Goal: Task Accomplishment & Management: Complete application form

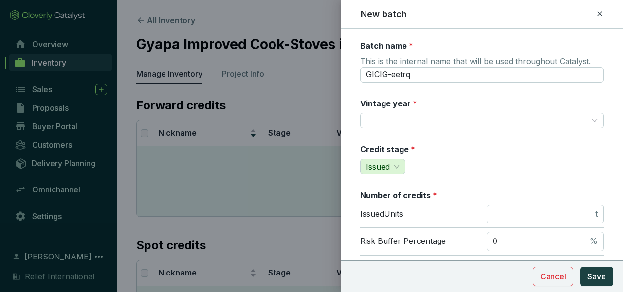
scroll to position [84, 0]
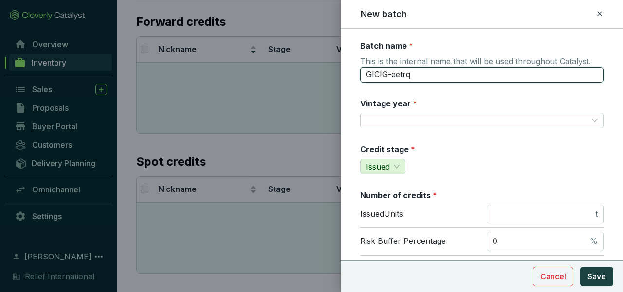
click at [422, 73] on input "GICIG-eetrq" at bounding box center [481, 75] width 243 height 16
click at [580, 267] on button "Save" at bounding box center [596, 276] width 33 height 19
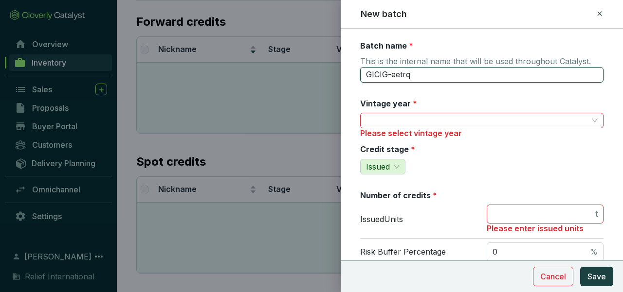
click at [417, 74] on input "GICIG-eetrq" at bounding box center [481, 75] width 243 height 16
type input "G"
click at [417, 74] on input "Gyapa" at bounding box center [481, 75] width 243 height 16
type input "Gyapa 2020"
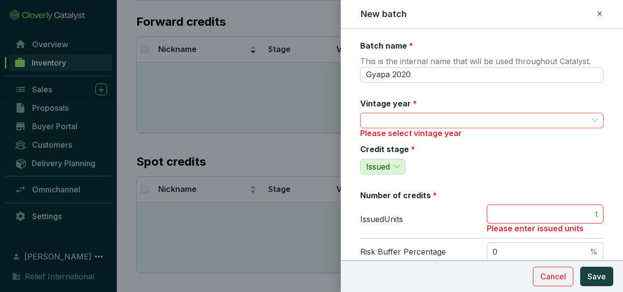
click at [401, 121] on input "Vintage year *" at bounding box center [477, 120] width 222 height 15
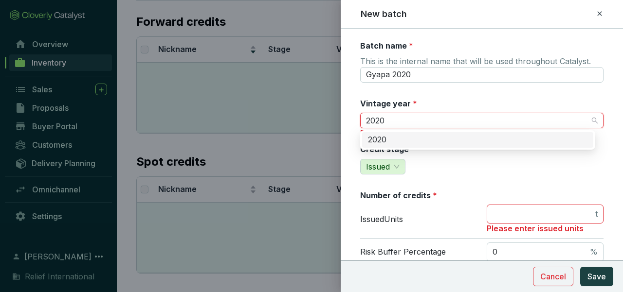
type input "2020"
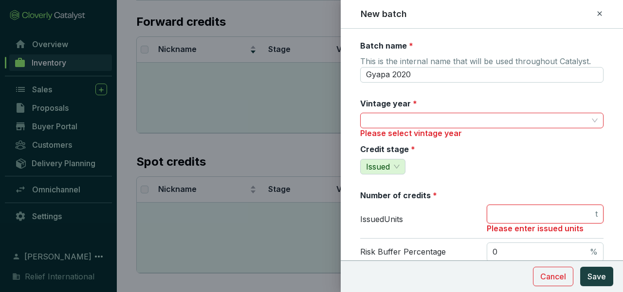
click at [494, 213] on input "number" at bounding box center [542, 214] width 101 height 11
type input "182885"
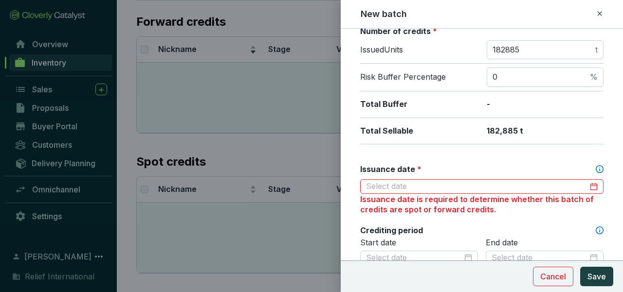
scroll to position [186, 0]
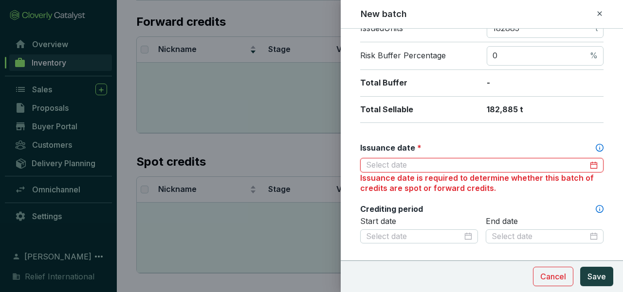
click at [535, 164] on input "Issuance date *" at bounding box center [477, 165] width 222 height 11
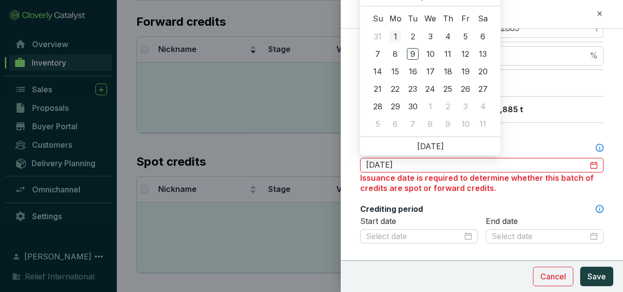
type input "[DATE]"
click at [589, 167] on div at bounding box center [482, 165] width 232 height 11
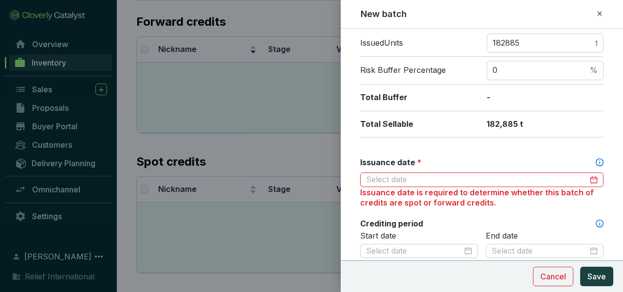
scroll to position [181, 0]
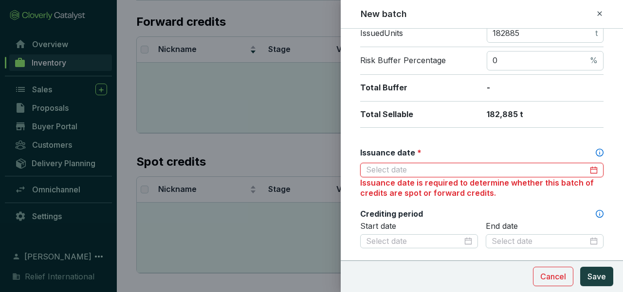
click at [533, 169] on input "Issuance date *" at bounding box center [477, 170] width 222 height 11
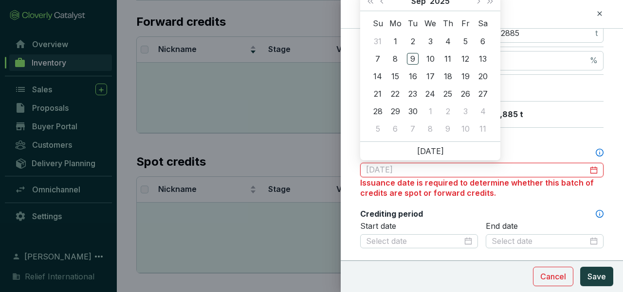
type input "[DATE]"
click at [371, 2] on span "Last year (Control + left)" at bounding box center [370, 1] width 5 height 5
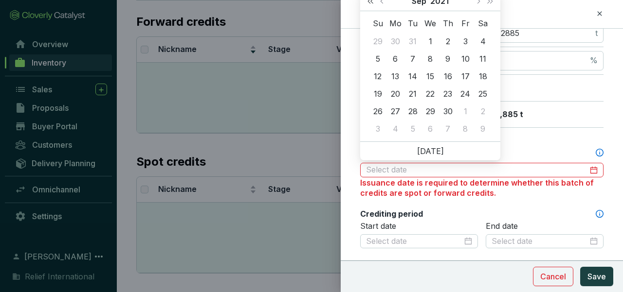
click at [371, 2] on span "Last year (Control + left)" at bounding box center [370, 1] width 5 height 5
click at [371, 3] on button "Last year (Control + left)" at bounding box center [370, 0] width 13 height 19
click at [488, 0] on span "Next year (Control + right)" at bounding box center [490, 1] width 5 height 5
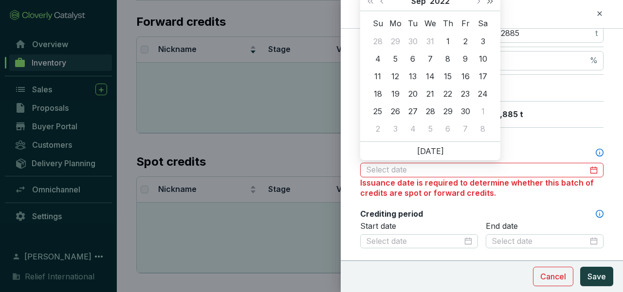
click at [488, 3] on button "Next year (Control + right)" at bounding box center [490, 0] width 13 height 19
type input "[DATE]"
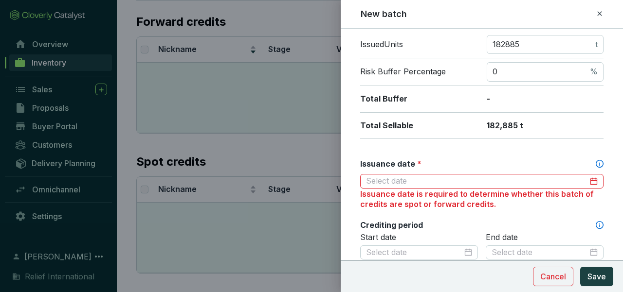
scroll to position [172, 0]
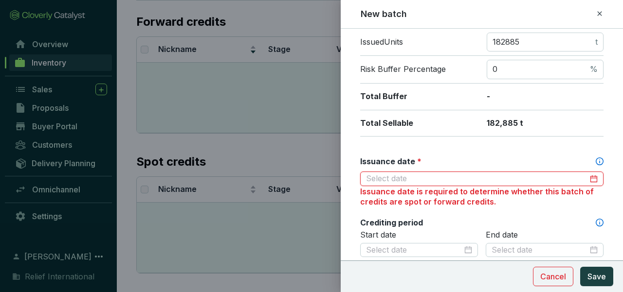
click at [566, 181] on input "Issuance date *" at bounding box center [477, 179] width 222 height 11
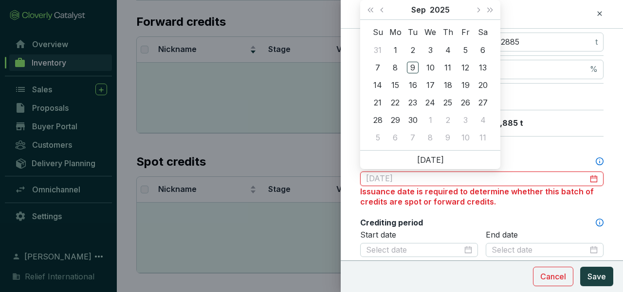
type input "[DATE]"
click at [479, 10] on span "Next month (PageDown)" at bounding box center [477, 9] width 5 height 5
click at [371, 10] on span "Last year (Control + left)" at bounding box center [370, 9] width 5 height 5
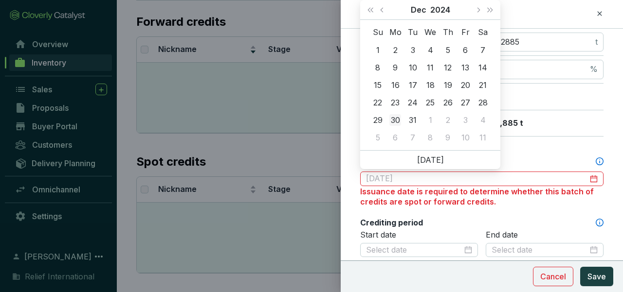
type input "[DATE]"
click at [398, 120] on div "30" at bounding box center [395, 120] width 12 height 12
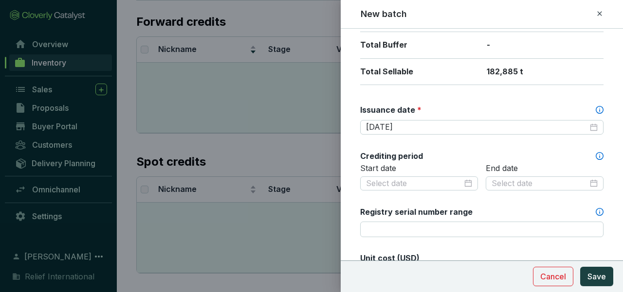
scroll to position [227, 0]
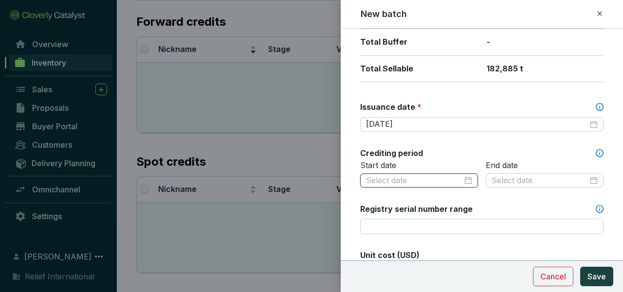
click at [431, 178] on input at bounding box center [414, 181] width 96 height 11
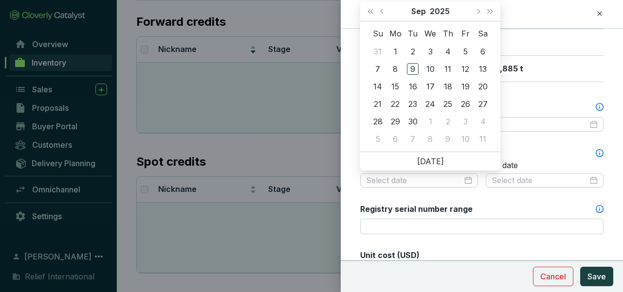
click at [441, 192] on div "Start date" at bounding box center [419, 181] width 118 height 40
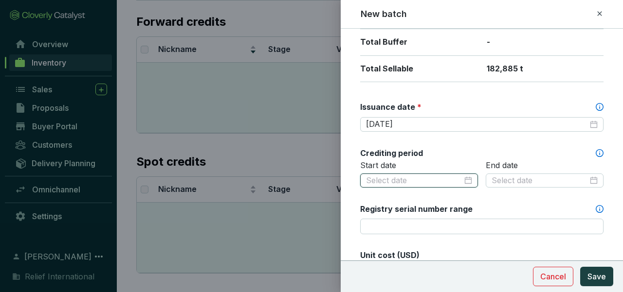
click at [445, 181] on input at bounding box center [414, 181] width 96 height 11
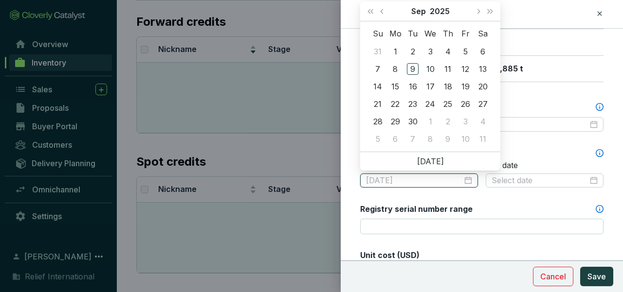
type input "[DATE]"
click at [382, 12] on span "Previous month (PageUp)" at bounding box center [382, 11] width 5 height 5
click at [373, 11] on span "Last year (Control + left)" at bounding box center [370, 11] width 5 height 5
click at [381, 12] on span "Previous month (PageUp)" at bounding box center [382, 11] width 5 height 5
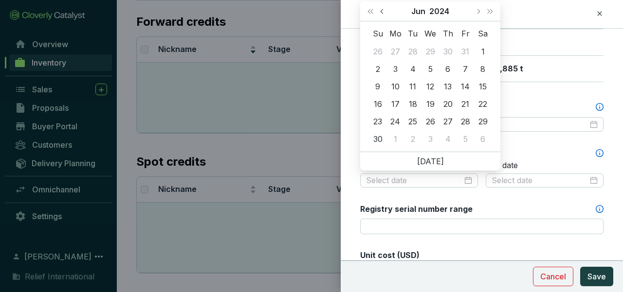
click at [381, 12] on span "Previous month (PageUp)" at bounding box center [382, 11] width 5 height 5
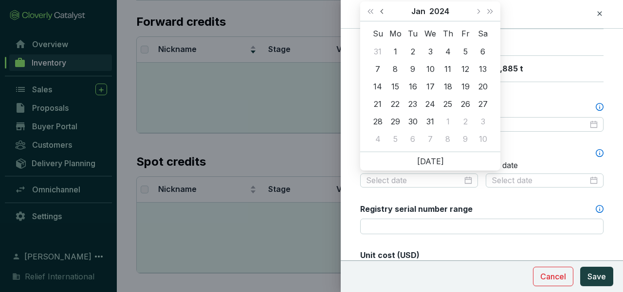
click at [381, 12] on span "Previous month (PageUp)" at bounding box center [382, 11] width 5 height 5
click at [477, 11] on span "Next month (PageDown)" at bounding box center [477, 11] width 5 height 5
type input "[DATE]"
click at [397, 51] on div "1" at bounding box center [395, 52] width 12 height 12
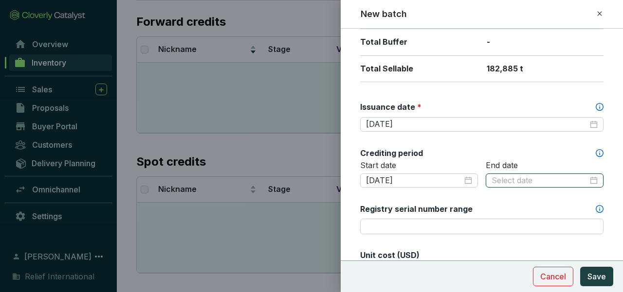
click at [494, 176] on input at bounding box center [539, 181] width 96 height 11
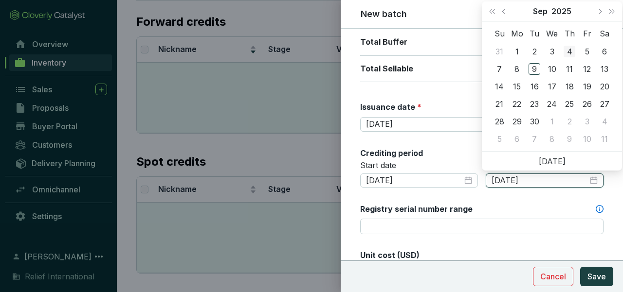
type input "[DATE]"
click at [503, 12] on button "Previous month (PageUp)" at bounding box center [504, 10] width 13 height 19
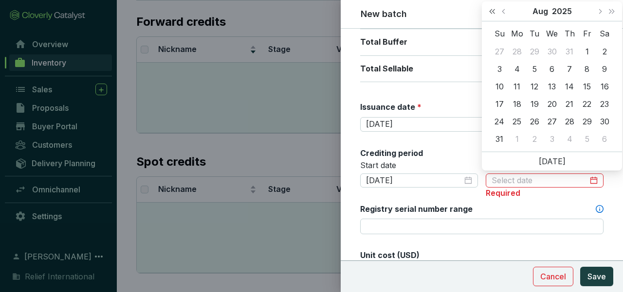
click at [494, 12] on span "Last year (Control + left)" at bounding box center [491, 11] width 5 height 5
click at [601, 9] on button "Next month (PageDown)" at bounding box center [599, 10] width 13 height 19
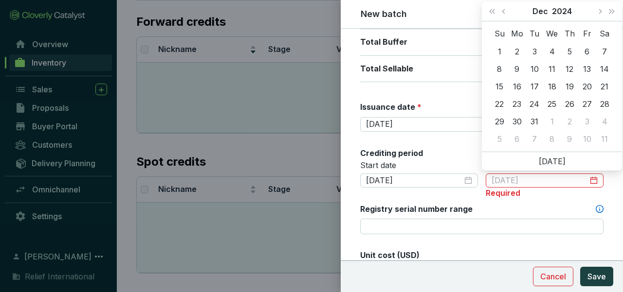
type input "[DATE]"
click at [531, 121] on div "31" at bounding box center [534, 122] width 12 height 12
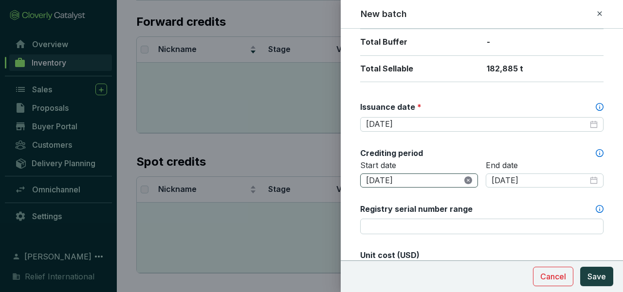
click at [464, 181] on icon "close-circle" at bounding box center [468, 181] width 8 height 8
click at [444, 180] on input at bounding box center [414, 181] width 96 height 11
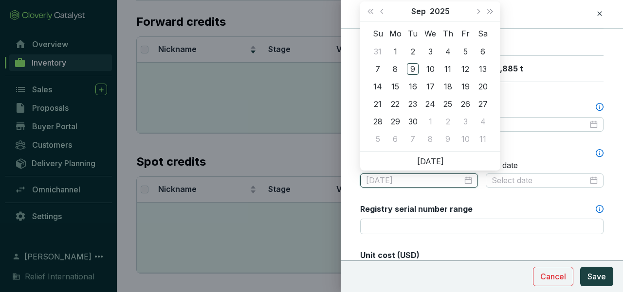
type input "[DATE]"
click at [381, 11] on span "Previous month (PageUp)" at bounding box center [382, 11] width 5 height 5
click at [369, 11] on span "Last year (Control + left)" at bounding box center [370, 11] width 5 height 5
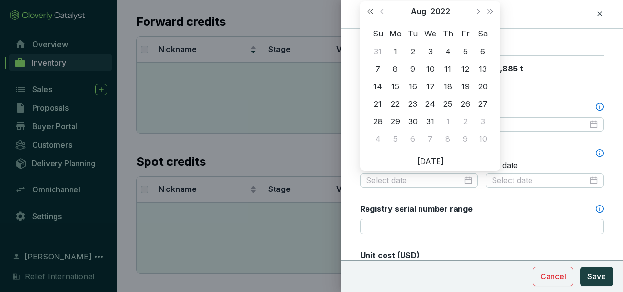
click at [369, 11] on span "Last year (Control + left)" at bounding box center [370, 11] width 5 height 5
click at [382, 11] on span "Previous month (PageUp)" at bounding box center [382, 11] width 5 height 5
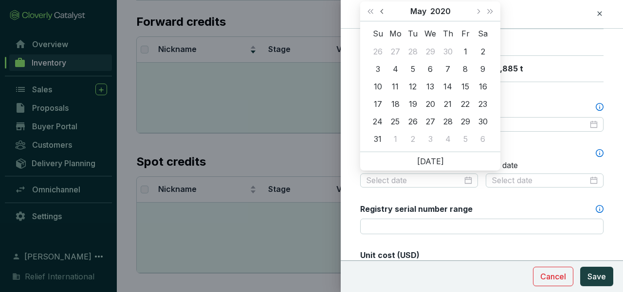
click at [382, 11] on span "Previous month (PageUp)" at bounding box center [382, 11] width 5 height 5
click at [381, 11] on span "Previous month (PageUp)" at bounding box center [382, 11] width 5 height 5
type input "[DATE]"
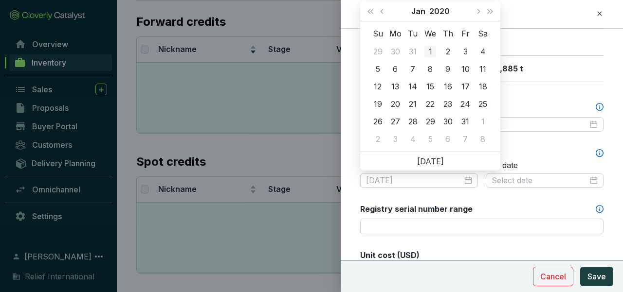
click at [432, 49] on div "1" at bounding box center [430, 52] width 12 height 12
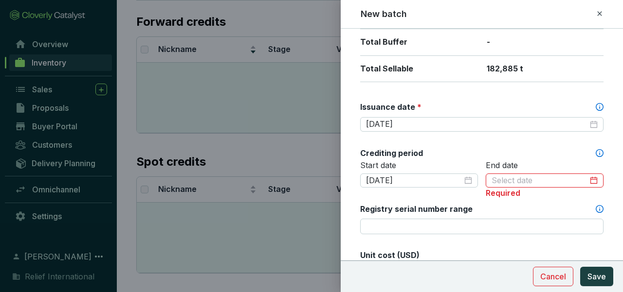
click at [507, 181] on input at bounding box center [539, 181] width 96 height 11
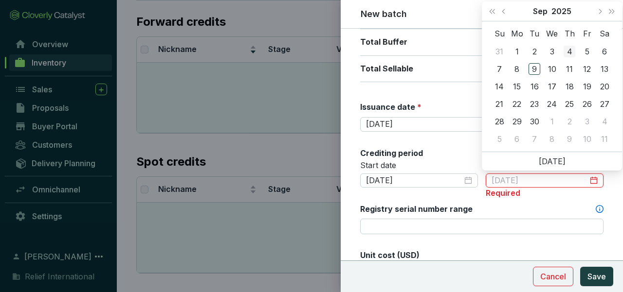
type input "[DATE]"
click at [494, 11] on span "Last year (Control + left)" at bounding box center [491, 11] width 5 height 5
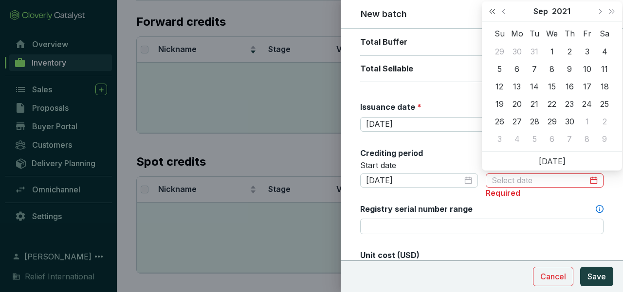
click at [494, 11] on span "Last year (Control + left)" at bounding box center [491, 11] width 5 height 5
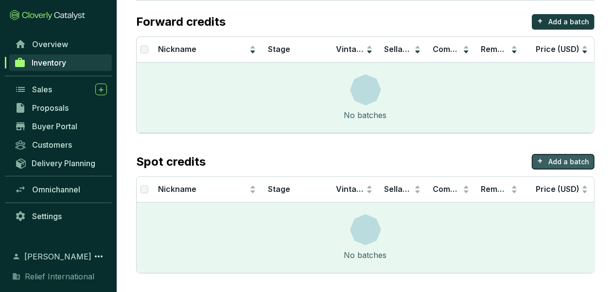
click at [569, 157] on p "Add a batch" at bounding box center [569, 162] width 41 height 10
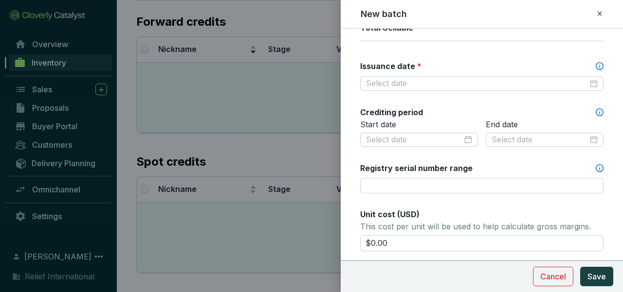
scroll to position [0, 0]
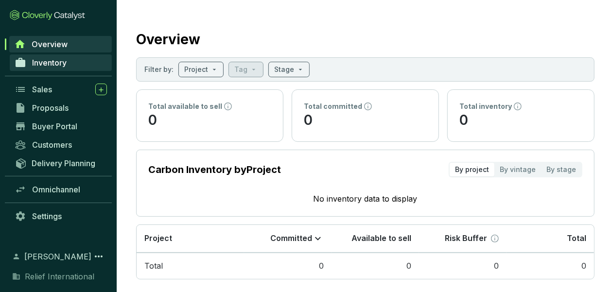
click at [63, 66] on span "Inventory" at bounding box center [49, 63] width 35 height 10
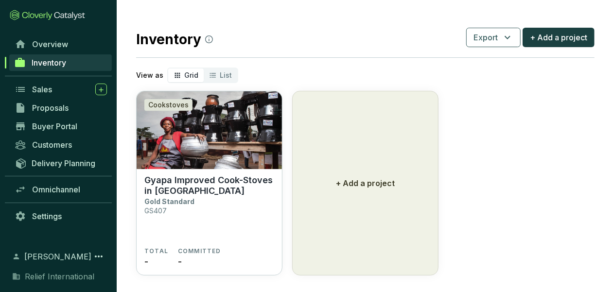
click at [54, 60] on span "Inventory" at bounding box center [49, 63] width 35 height 10
click at [246, 180] on p "Gyapa Improved Cook-Stoves in [GEOGRAPHIC_DATA]" at bounding box center [210, 185] width 130 height 21
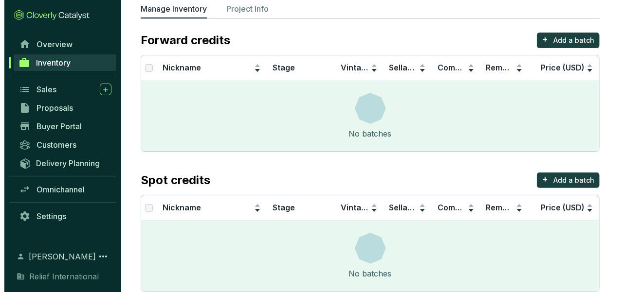
scroll to position [83, 0]
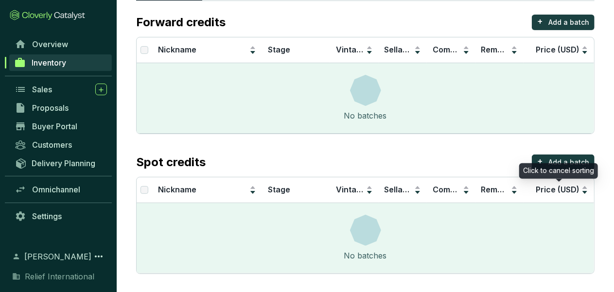
click at [555, 169] on div "Click to cancel sorting" at bounding box center [559, 171] width 79 height 16
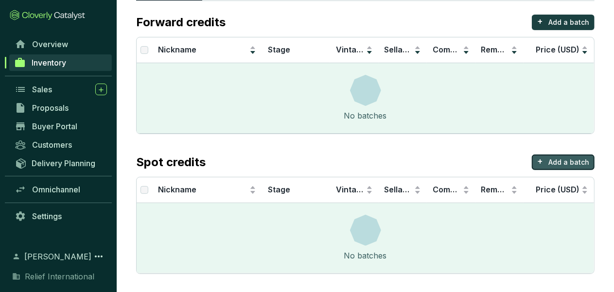
click at [564, 160] on p "Add a batch" at bounding box center [569, 163] width 41 height 10
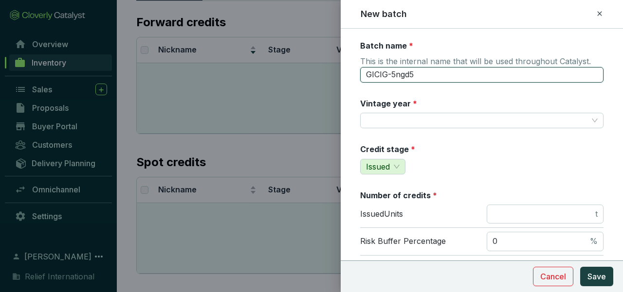
click at [444, 74] on input "GICIG-5ngd5" at bounding box center [481, 75] width 243 height 16
type input "G"
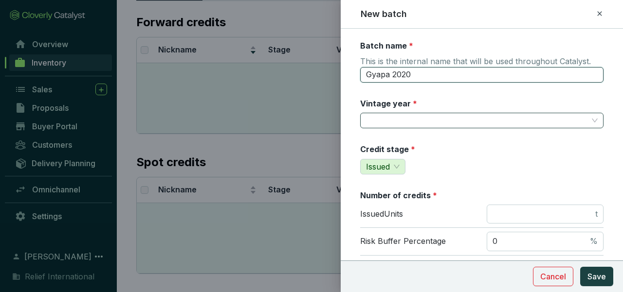
type input "Gyapa 2020"
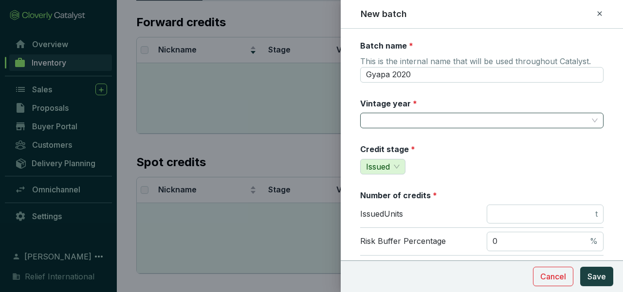
click at [406, 121] on input "Vintage year *" at bounding box center [477, 120] width 222 height 15
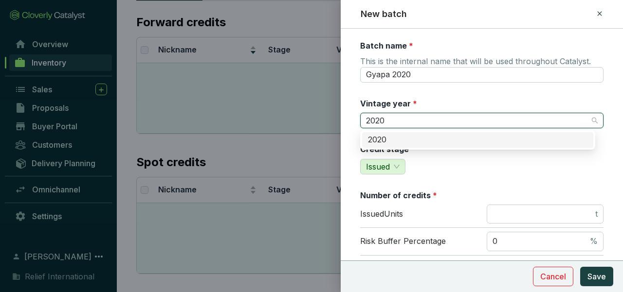
type input "2020"
click at [434, 172] on div "Credit stage * Issued" at bounding box center [481, 159] width 243 height 31
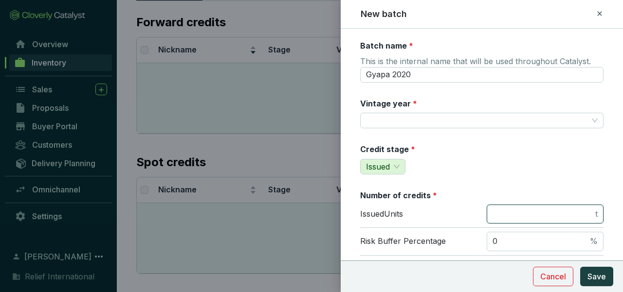
click at [492, 210] on input "number" at bounding box center [542, 214] width 101 height 11
type input "182885"
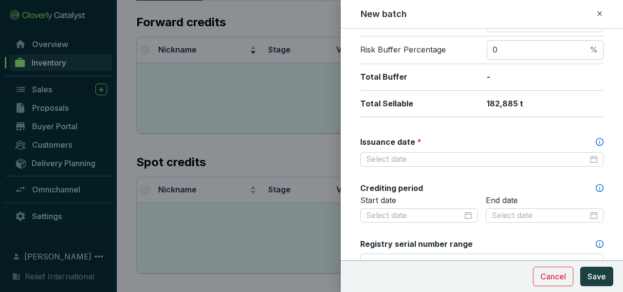
scroll to position [195, 0]
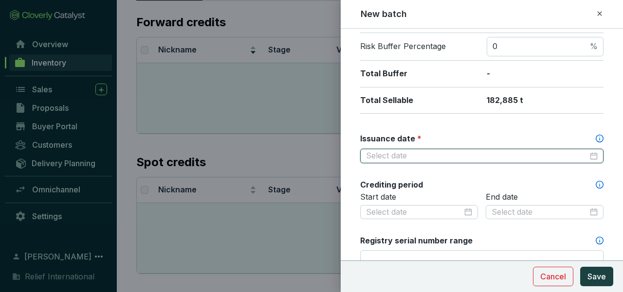
click at [509, 155] on input "Issuance date *" at bounding box center [477, 156] width 222 height 11
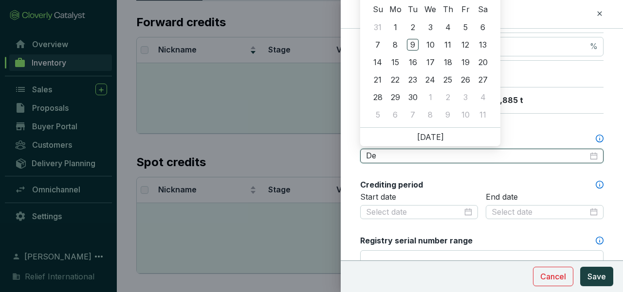
type input "D"
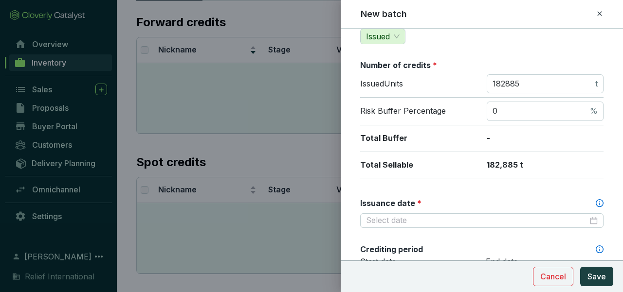
scroll to position [108, 0]
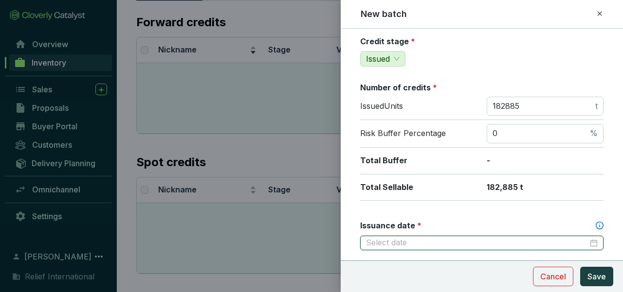
click at [414, 245] on input "Issuance date *" at bounding box center [477, 243] width 222 height 11
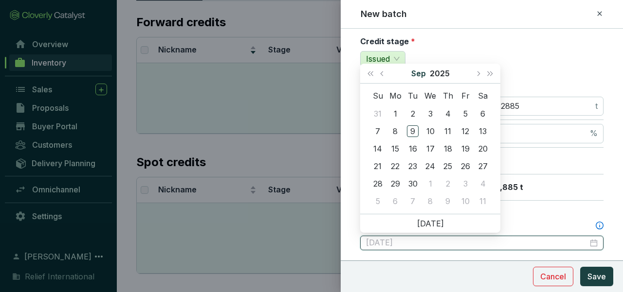
type input "[DATE]"
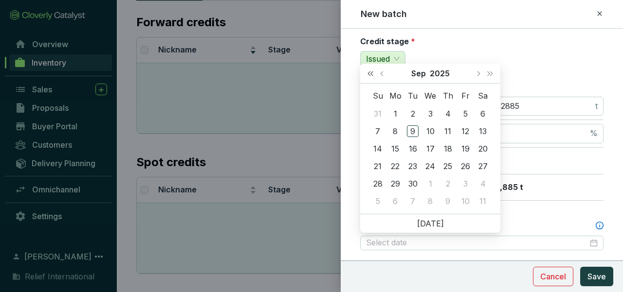
click at [375, 72] on button "Last year (Control + left)" at bounding box center [370, 73] width 13 height 19
click at [478, 74] on span "Next month (PageDown)" at bounding box center [477, 73] width 5 height 5
type input "[DATE]"
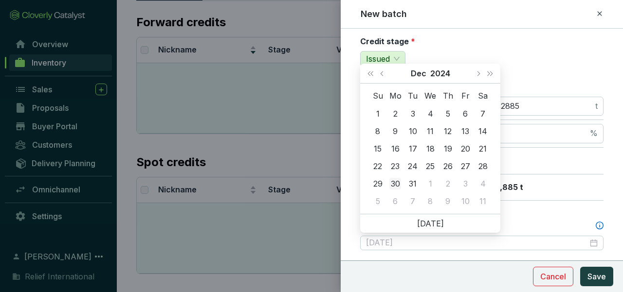
click at [396, 182] on div "30" at bounding box center [395, 184] width 12 height 12
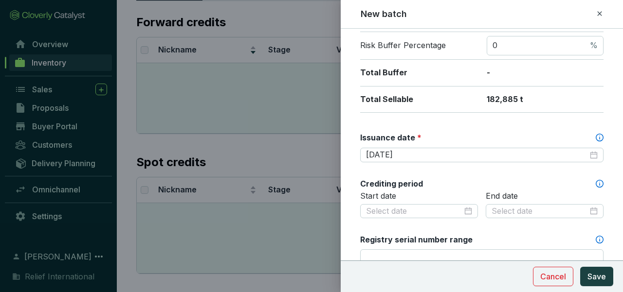
scroll to position [211, 0]
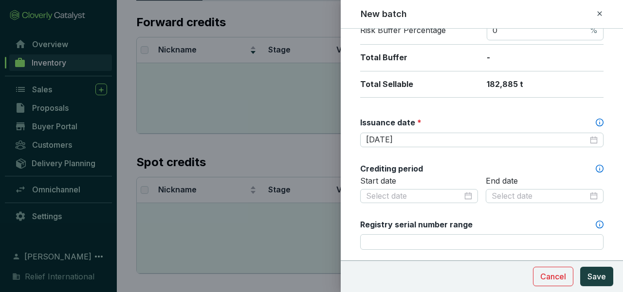
click at [486, 210] on div "End date" at bounding box center [545, 196] width 118 height 40
drag, startPoint x: 436, startPoint y: 196, endPoint x: 493, endPoint y: 226, distance: 64.6
click at [493, 226] on div "Registry serial number range" at bounding box center [481, 224] width 243 height 11
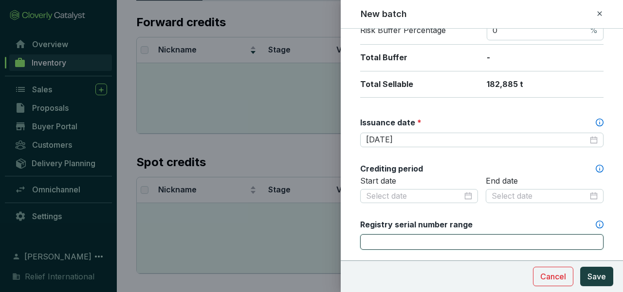
click at [493, 235] on input "Registry serial number range" at bounding box center [481, 243] width 243 height 16
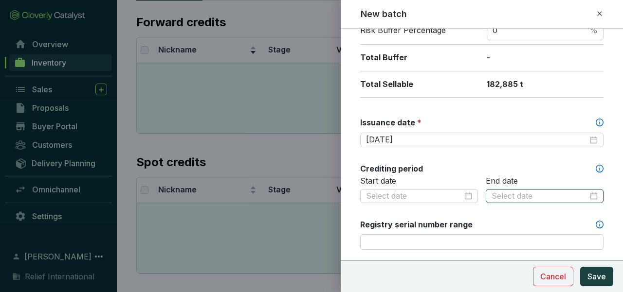
click at [495, 198] on input at bounding box center [539, 196] width 96 height 11
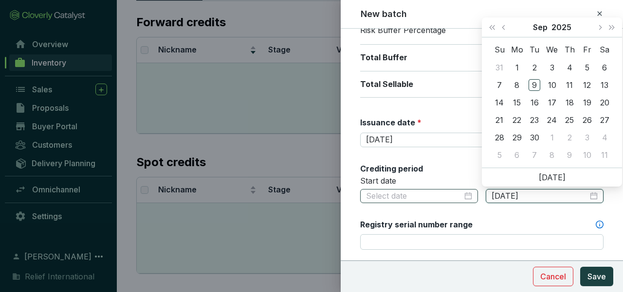
type input "16/06/2022"
click at [416, 196] on input at bounding box center [414, 196] width 96 height 11
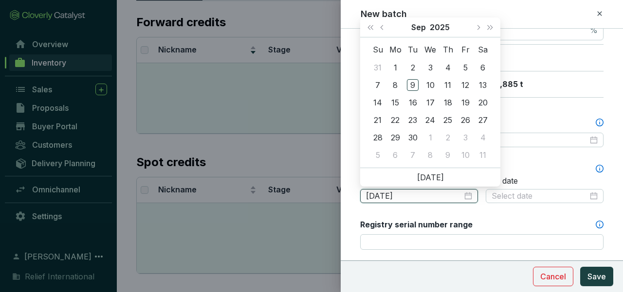
type input "17/06/2015"
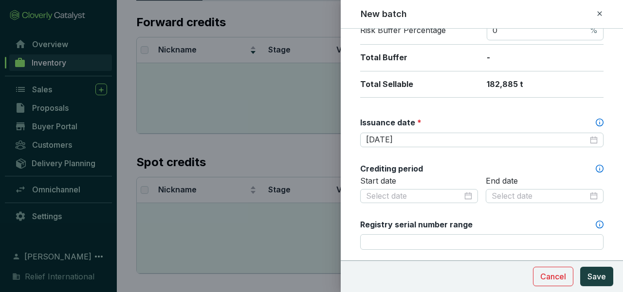
click at [487, 223] on div "Registry serial number range" at bounding box center [481, 224] width 243 height 11
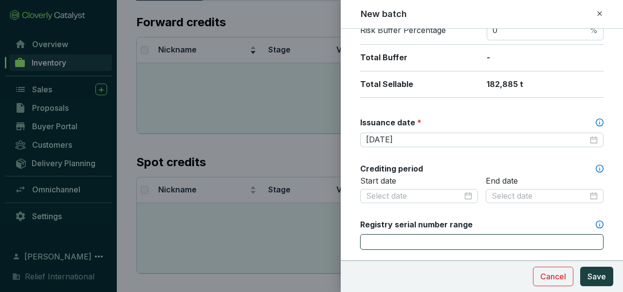
click at [487, 235] on input "Registry serial number range" at bounding box center [481, 243] width 243 height 16
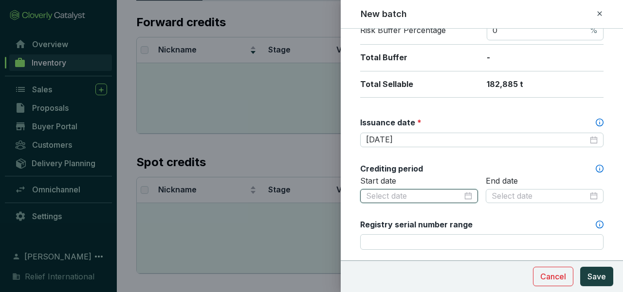
click at [444, 194] on input at bounding box center [414, 196] width 96 height 11
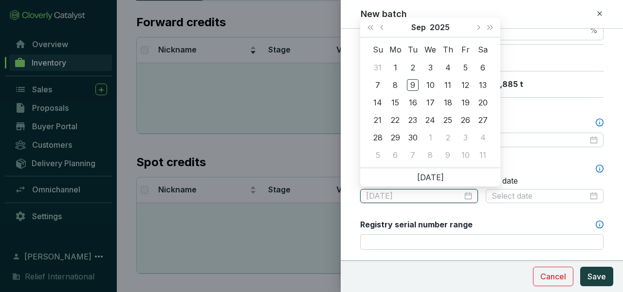
type input "[DATE]"
click at [370, 25] on span "Last year (Control + left)" at bounding box center [370, 27] width 5 height 5
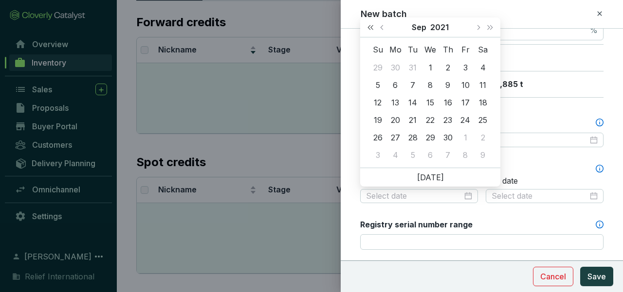
click at [370, 25] on span "Last year (Control + left)" at bounding box center [370, 27] width 5 height 5
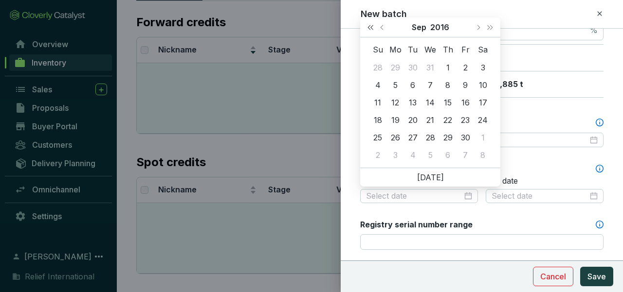
click at [370, 25] on span "Last year (Control + left)" at bounding box center [370, 27] width 5 height 5
click at [382, 27] on span "Previous month (PageUp)" at bounding box center [382, 27] width 5 height 5
type input "2015-06-17"
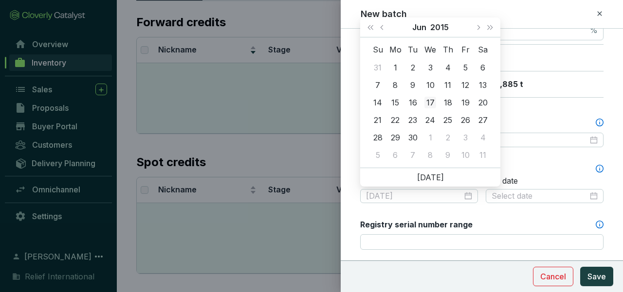
click at [430, 102] on div "17" at bounding box center [430, 103] width 12 height 12
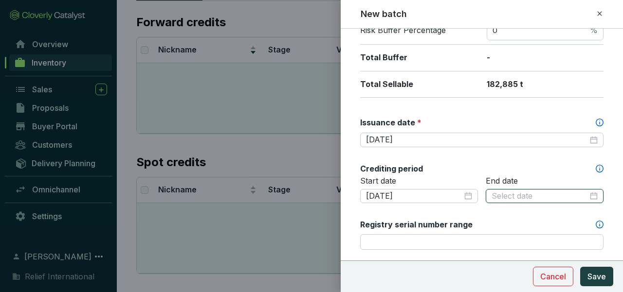
click at [498, 192] on input at bounding box center [539, 196] width 96 height 11
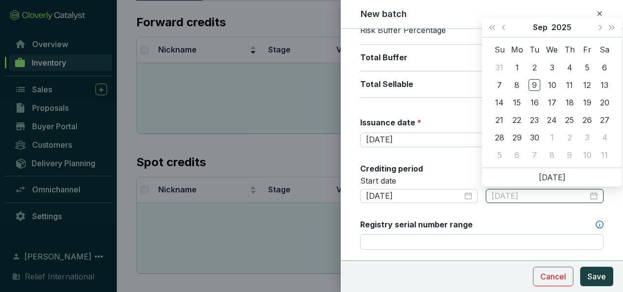
type input "[DATE]"
click at [493, 25] on button "Last year (Control + left)" at bounding box center [492, 27] width 13 height 19
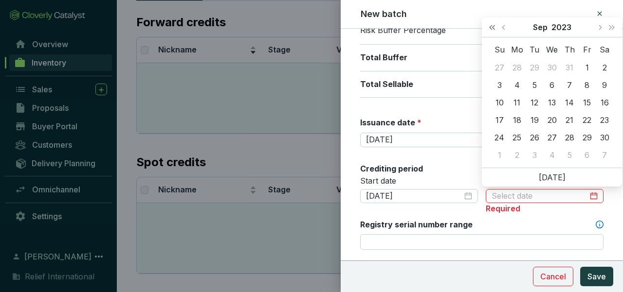
click at [493, 25] on button "Last year (Control + left)" at bounding box center [492, 27] width 13 height 19
type input "2022-08-31"
click at [504, 28] on span "Previous month (PageUp)" at bounding box center [504, 27] width 5 height 5
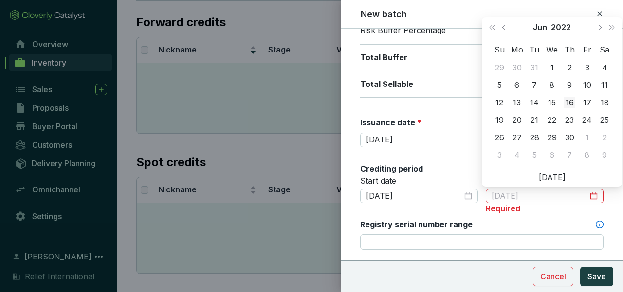
type input "2022-06-16"
click at [570, 99] on div "16" at bounding box center [569, 103] width 12 height 12
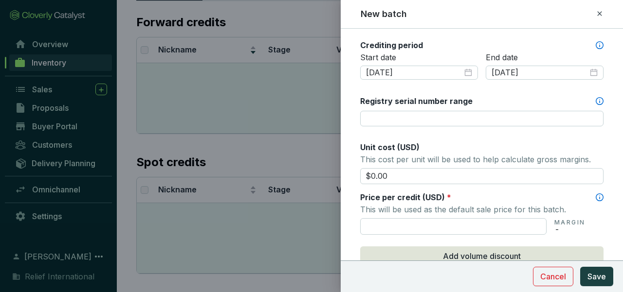
scroll to position [370, 0]
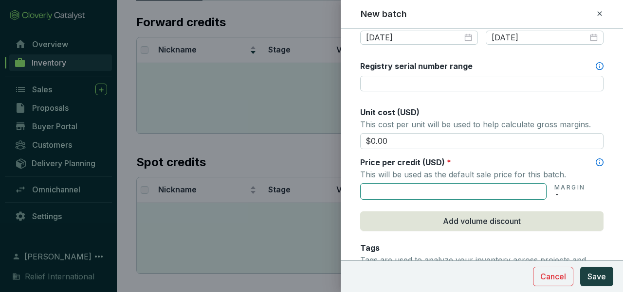
click at [490, 190] on input "text" at bounding box center [453, 191] width 186 height 17
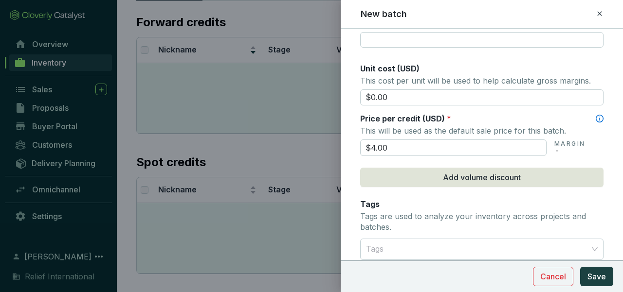
scroll to position [425, 0]
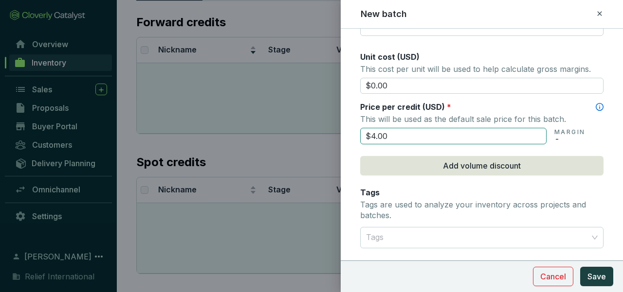
click at [375, 135] on input "$4.00" at bounding box center [453, 136] width 186 height 17
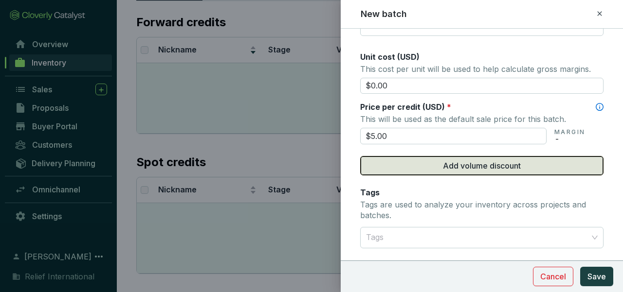
type input "$5.00"
click at [401, 169] on button "Add volume discount" at bounding box center [481, 165] width 243 height 19
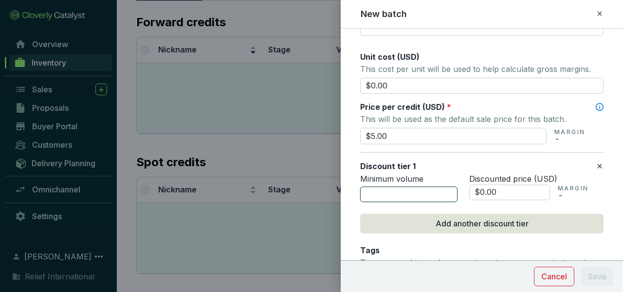
click at [428, 197] on input "number" at bounding box center [408, 195] width 97 height 16
type input "100000"
click at [509, 194] on input "$0.00" at bounding box center [509, 193] width 81 height 16
type input "$0"
type input "$3.60"
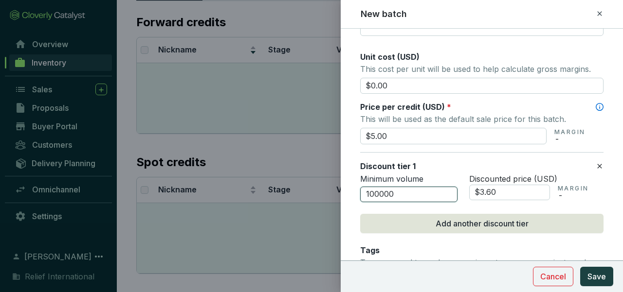
click at [428, 193] on input "100000" at bounding box center [408, 195] width 97 height 16
click at [379, 192] on input "100000" at bounding box center [408, 195] width 97 height 16
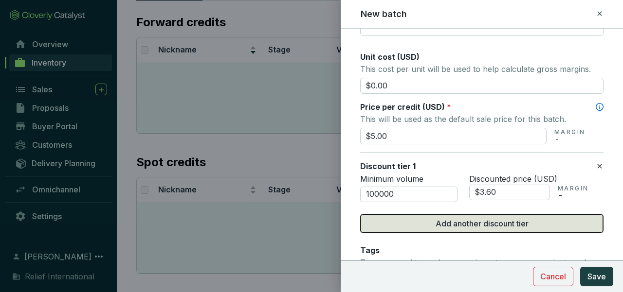
click at [403, 231] on button "Add another discount tier" at bounding box center [481, 223] width 243 height 19
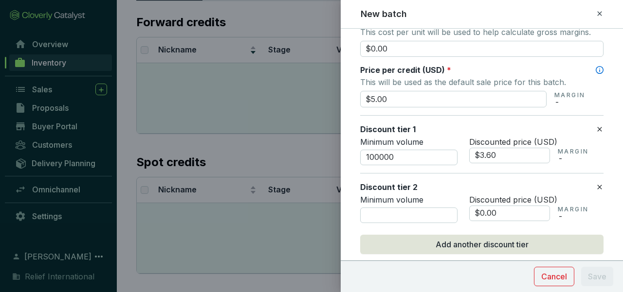
scroll to position [476, 0]
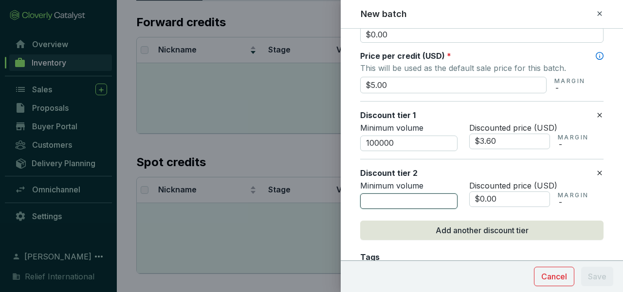
click at [421, 200] on input "number" at bounding box center [408, 202] width 97 height 16
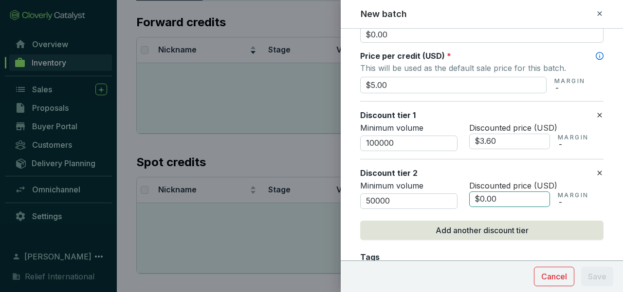
click at [487, 200] on input "$0.00" at bounding box center [509, 200] width 81 height 16
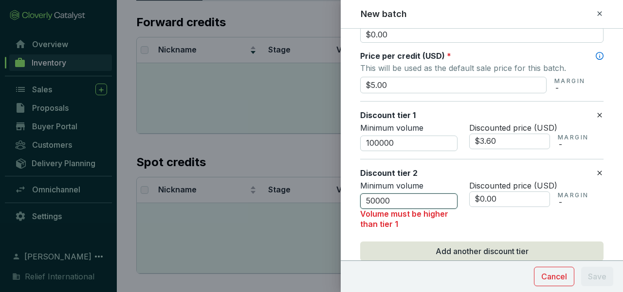
click at [429, 198] on input "50000" at bounding box center [408, 202] width 97 height 16
type input "5"
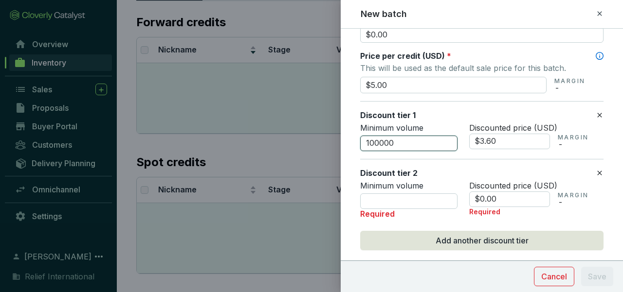
click at [400, 142] on input "100000" at bounding box center [408, 144] width 97 height 16
type input "1"
type input "5000"
click at [497, 136] on input "$3.60" at bounding box center [509, 142] width 81 height 16
type input "$3"
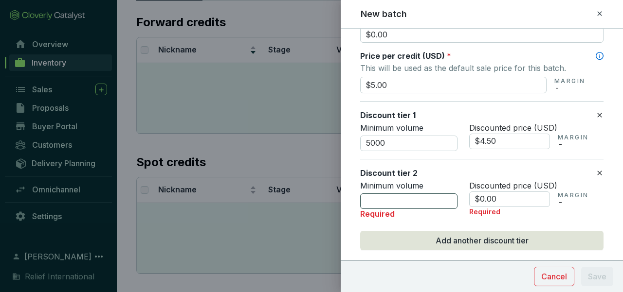
type input "$4.50"
click at [424, 202] on input "number" at bounding box center [408, 202] width 97 height 16
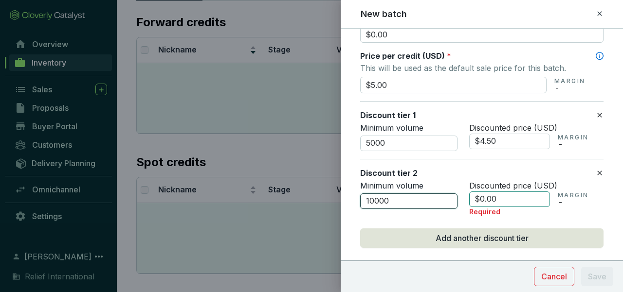
type input "10000"
click at [492, 199] on input "$0.00" at bounding box center [509, 200] width 81 height 16
type input "$0"
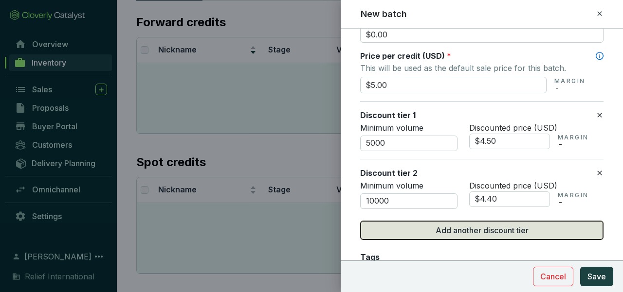
type input "$4.40"
click at [534, 230] on button "Add another discount tier" at bounding box center [481, 230] width 243 height 19
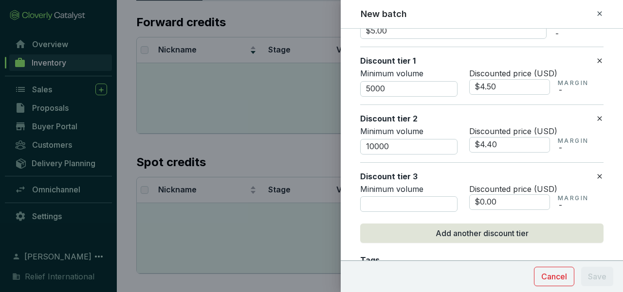
scroll to position [542, 0]
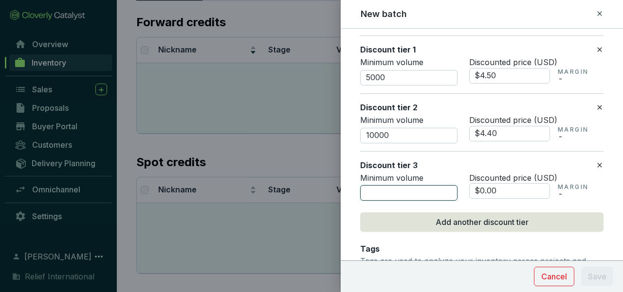
click at [438, 193] on input "number" at bounding box center [408, 193] width 97 height 16
type input "25000"
click at [493, 190] on input "$0.00" at bounding box center [509, 191] width 81 height 16
type input "$0"
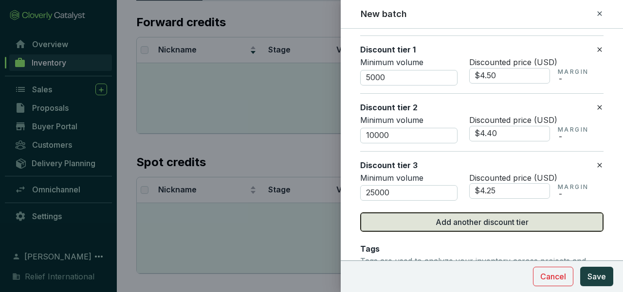
type input "$4.25"
click at [498, 222] on span "Add another discount tier" at bounding box center [481, 223] width 93 height 12
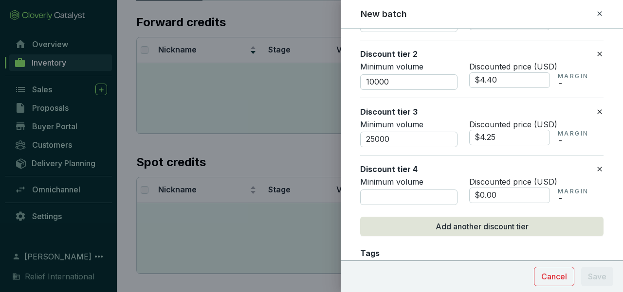
scroll to position [605, 0]
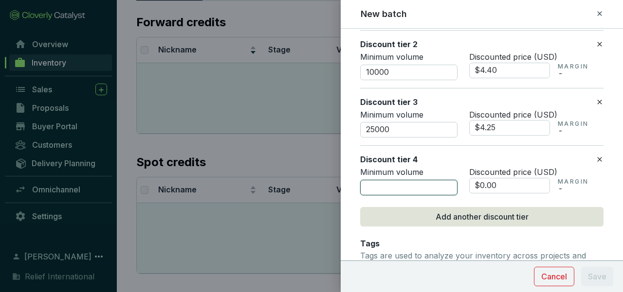
click at [406, 186] on input "number" at bounding box center [408, 188] width 97 height 16
type input "50000"
click at [483, 181] on input "$0.00" at bounding box center [509, 186] width 81 height 16
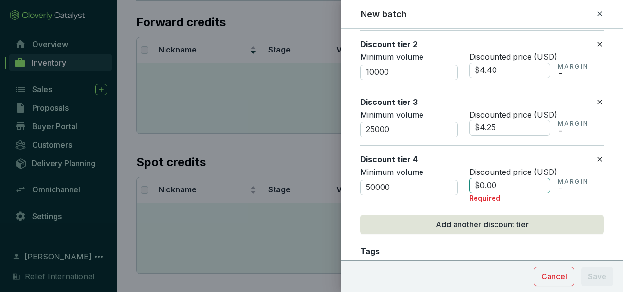
click at [495, 186] on input "$0.00" at bounding box center [509, 186] width 81 height 16
type input "$0"
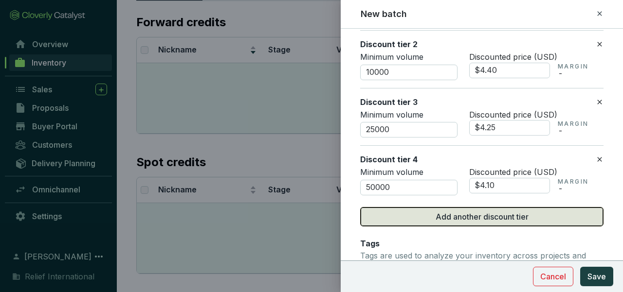
type input "$4.10"
click at [488, 218] on span "Add another discount tier" at bounding box center [481, 217] width 93 height 12
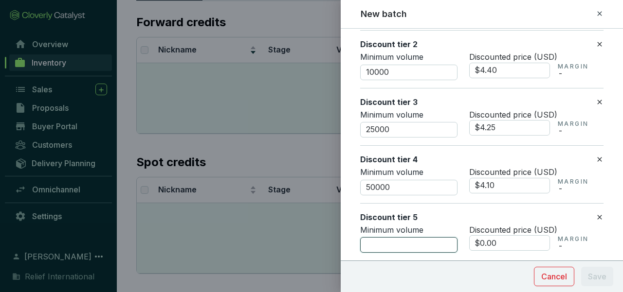
click at [426, 242] on input "number" at bounding box center [408, 245] width 97 height 16
type input "100000"
click at [493, 242] on input "$0.00" at bounding box center [509, 243] width 81 height 16
type input "$0"
type input "$3.95"
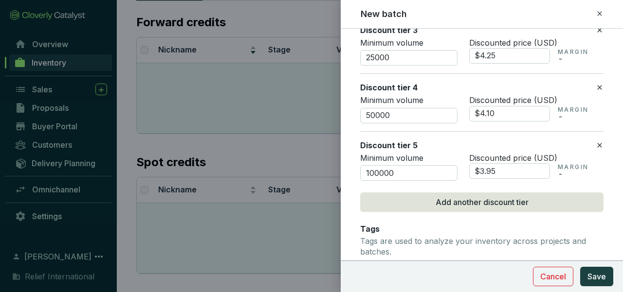
scroll to position [682, 0]
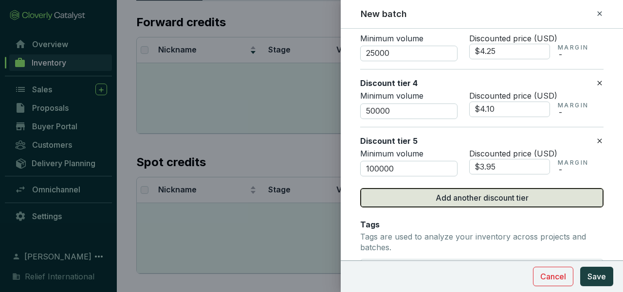
click at [505, 198] on span "Add another discount tier" at bounding box center [481, 198] width 93 height 12
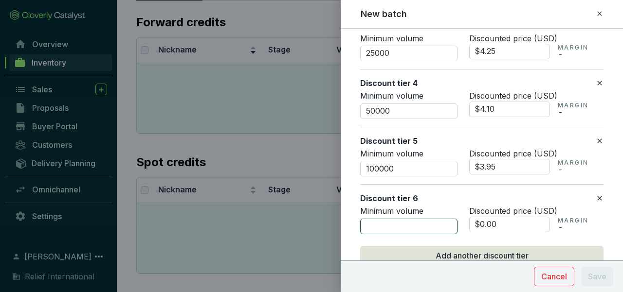
click at [407, 227] on input "number" at bounding box center [408, 227] width 97 height 16
type input "150000"
click at [494, 225] on input "$0.00" at bounding box center [509, 225] width 81 height 16
type input "$0"
type input "$3.60"
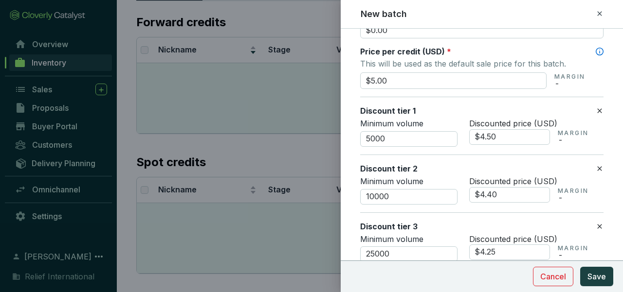
scroll to position [476, 0]
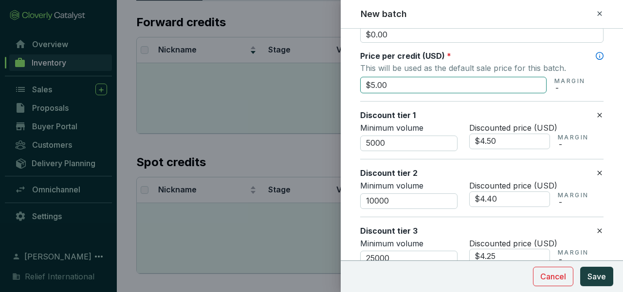
click at [388, 85] on input "$5.00" at bounding box center [453, 85] width 186 height 17
type input "$5"
type input "$5.00"
click at [488, 141] on input "$4.50" at bounding box center [509, 142] width 81 height 16
click at [495, 142] on input "$4.50" at bounding box center [509, 142] width 81 height 16
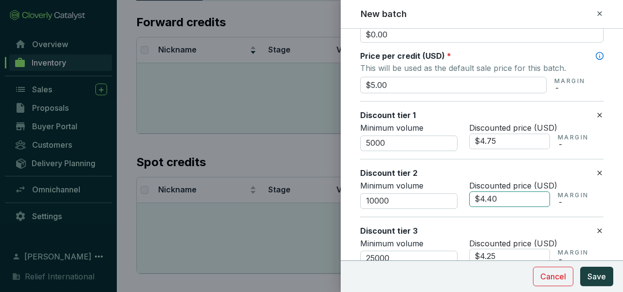
type input "$4.75"
click at [496, 198] on input "$4.40" at bounding box center [509, 200] width 81 height 16
type input "$4.50"
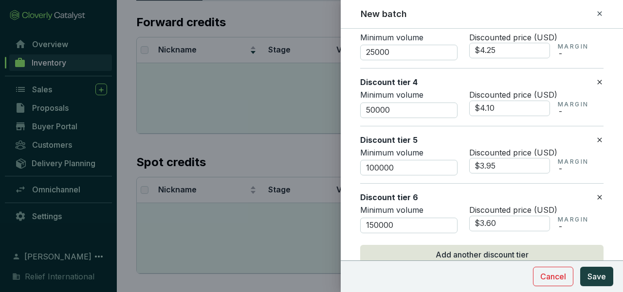
scroll to position [732, 0]
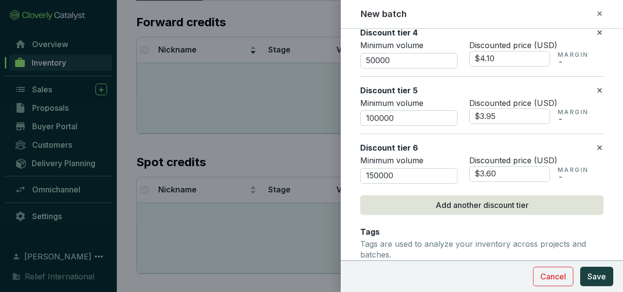
click at [597, 148] on icon at bounding box center [599, 148] width 4 height 4
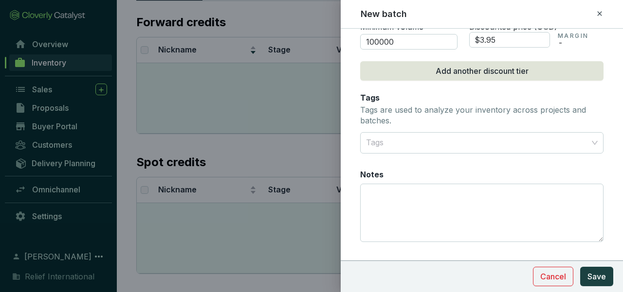
scroll to position [826, 0]
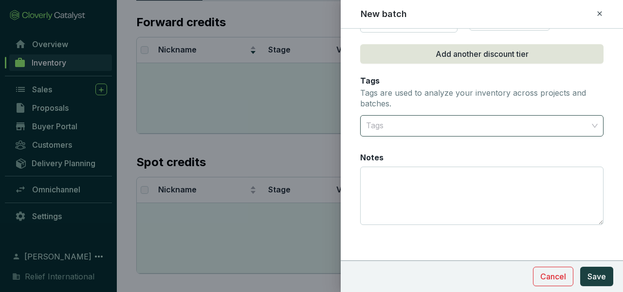
click at [444, 120] on div at bounding box center [476, 125] width 228 height 19
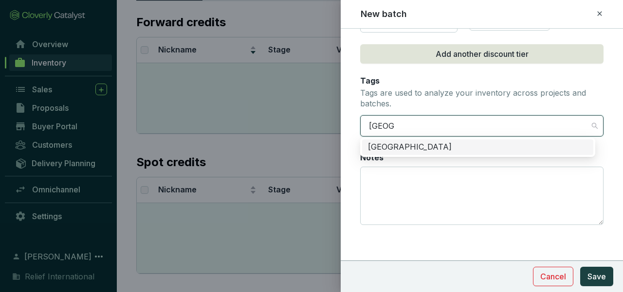
type input "Ghana"
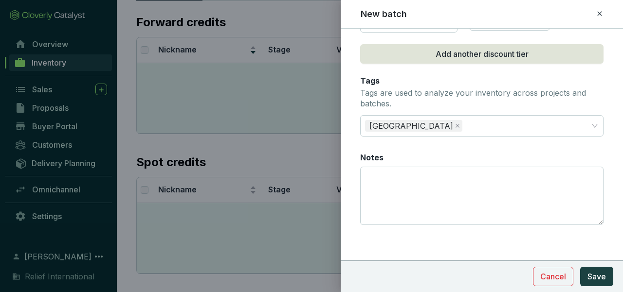
scroll to position [827, 0]
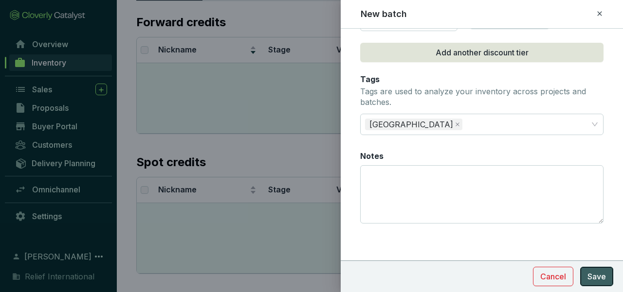
click at [597, 281] on span "Save" at bounding box center [596, 277] width 18 height 12
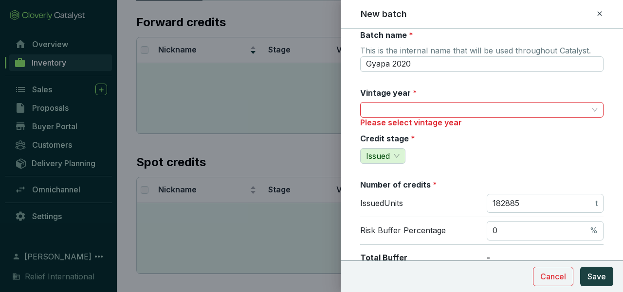
scroll to position [8, 0]
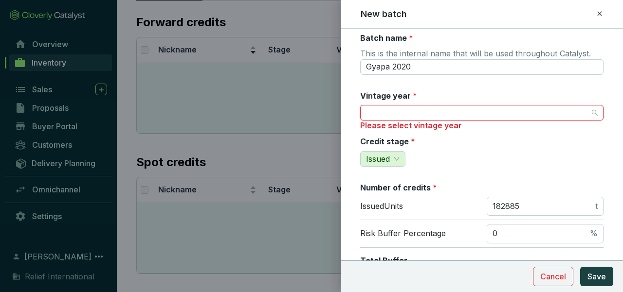
click at [513, 112] on input "Vintage year *" at bounding box center [477, 113] width 222 height 15
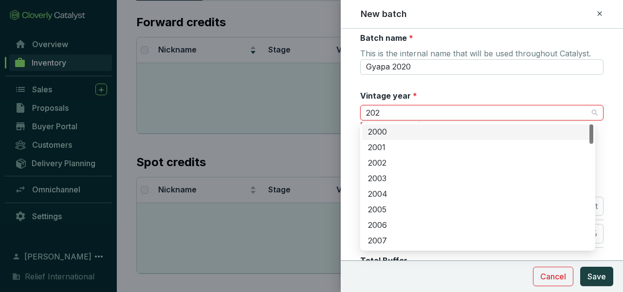
type input "2020"
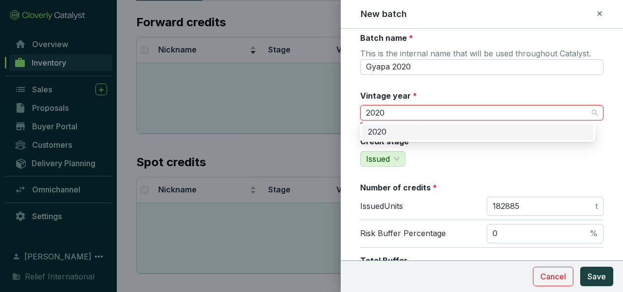
click at [412, 133] on div "2020" at bounding box center [477, 132] width 219 height 11
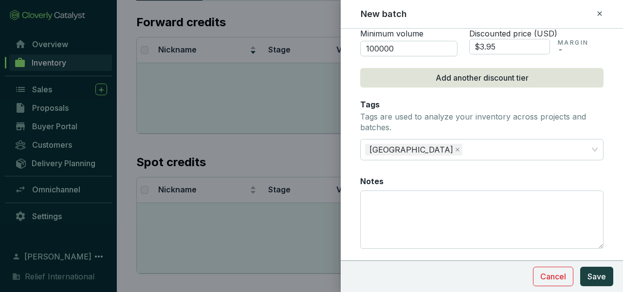
scroll to position [812, 0]
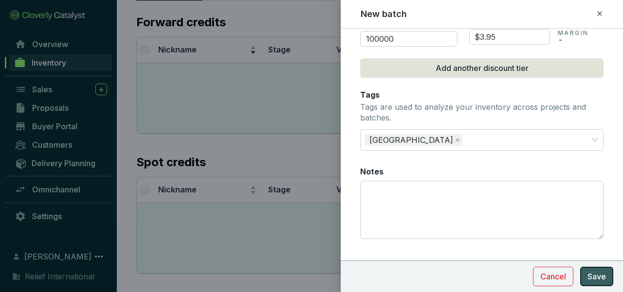
click at [598, 274] on span "Save" at bounding box center [596, 277] width 18 height 12
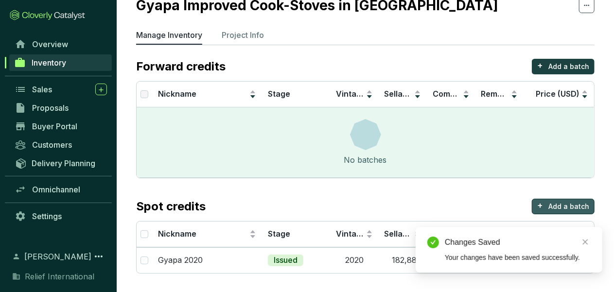
scroll to position [0, 0]
